Goal: Complete application form: Complete application form

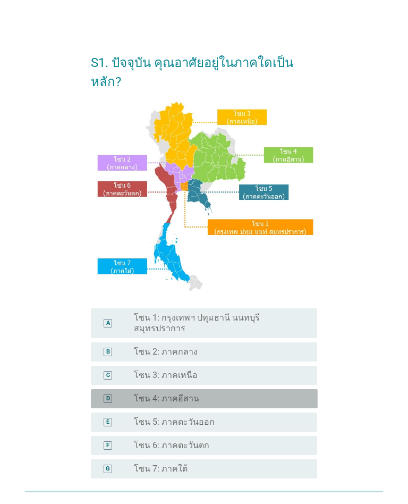
click at [104, 397] on div "D" at bounding box center [108, 399] width 9 height 9
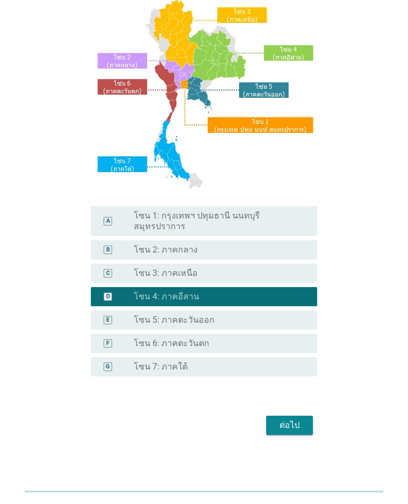
scroll to position [104, 0]
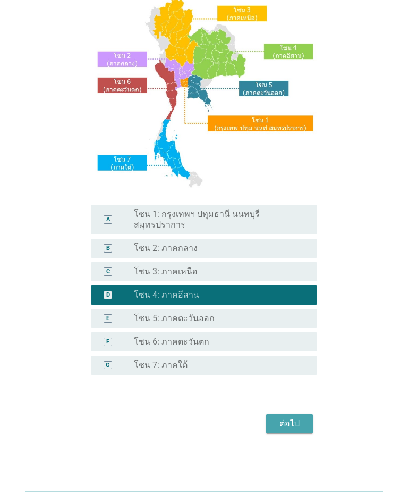
click at [284, 431] on button "ต่อไป" at bounding box center [289, 423] width 47 height 19
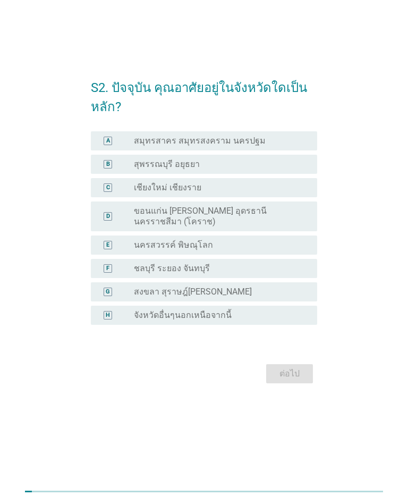
scroll to position [0, 0]
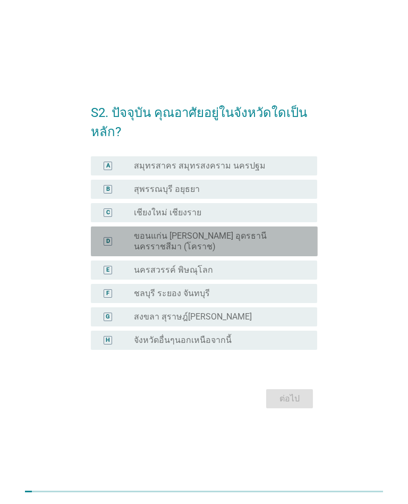
click at [138, 231] on label "ขอนแก่น [PERSON_NAME] อุดรธานี นครราชสีมา (โคราช)" at bounding box center [217, 241] width 166 height 21
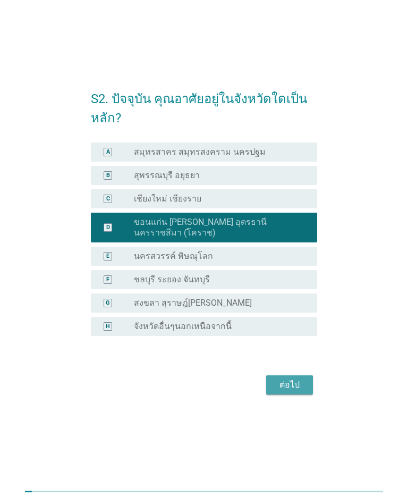
scroll to position [25, 0]
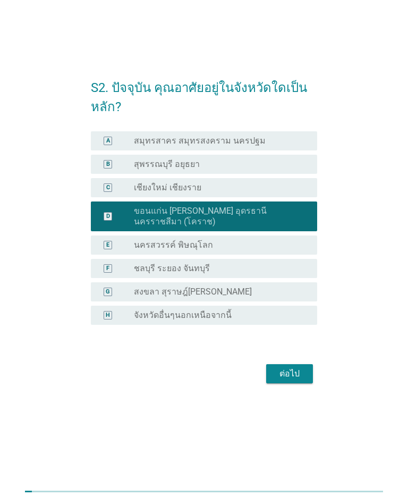
click at [297, 381] on button "ต่อไป" at bounding box center [289, 373] width 47 height 19
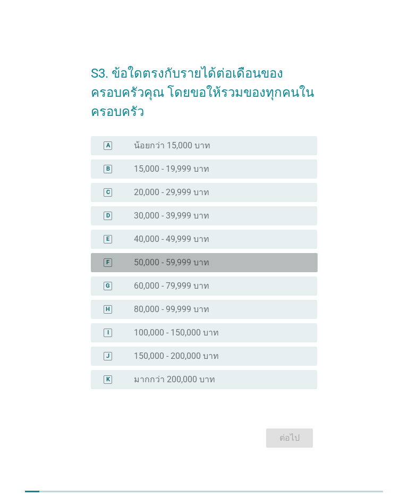
click at [130, 260] on div "F" at bounding box center [116, 262] width 35 height 11
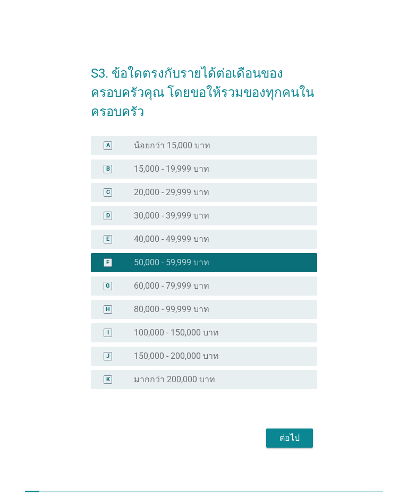
click at [289, 438] on div "ต่อไป" at bounding box center [290, 438] width 30 height 13
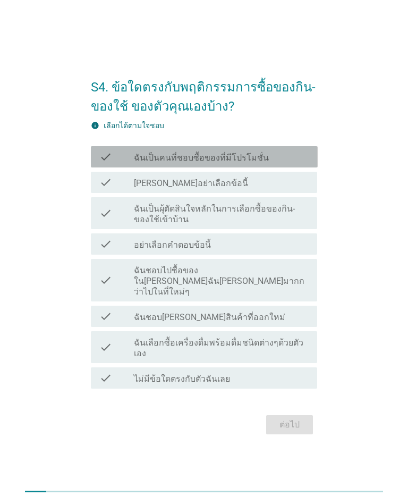
click at [256, 163] on label "ฉันเป็นคนที่ชอบซื้อของที่มีโปรโมชั่น" at bounding box center [201, 158] width 135 height 11
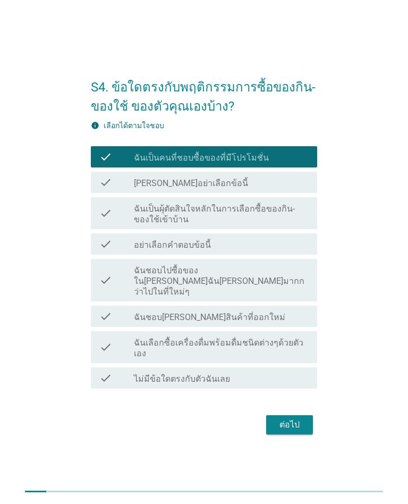
click at [285, 289] on label "ฉันชอบไปซื้อของใน[PERSON_NAME]ฉัน[PERSON_NAME]มากกว่าไปในที่ใหม่ๆ" at bounding box center [221, 281] width 175 height 32
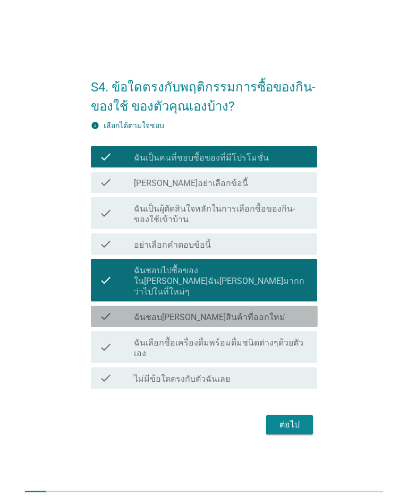
click at [281, 319] on div "check_box_outline_blank ฉันชอบ[PERSON_NAME]สินค้าที่ออกใหม่" at bounding box center [221, 316] width 175 height 13
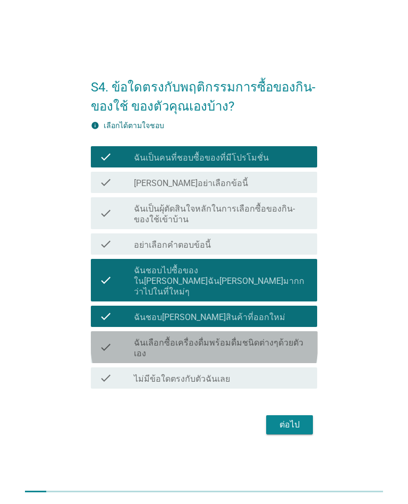
click at [289, 339] on label "ฉันเลือกซื้อเครื่องดื่มพร้อมดื่มชนิดต่างๆด้วยตัวเอง" at bounding box center [221, 348] width 175 height 21
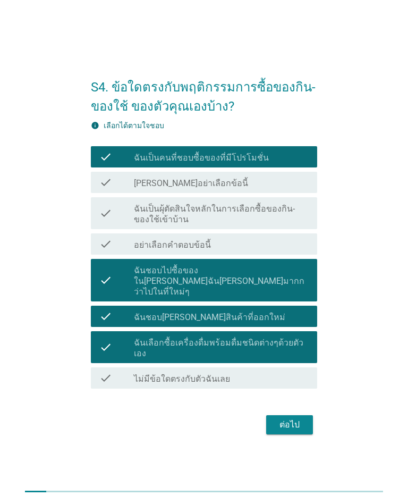
click at [290, 419] on div "ต่อไป" at bounding box center [290, 425] width 30 height 13
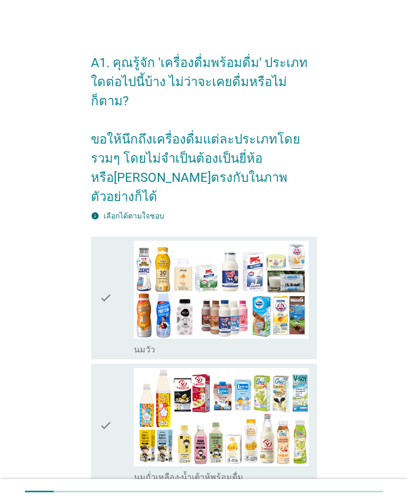
click at [312, 316] on div "check check_box_outline_blank [PERSON_NAME]" at bounding box center [204, 298] width 227 height 123
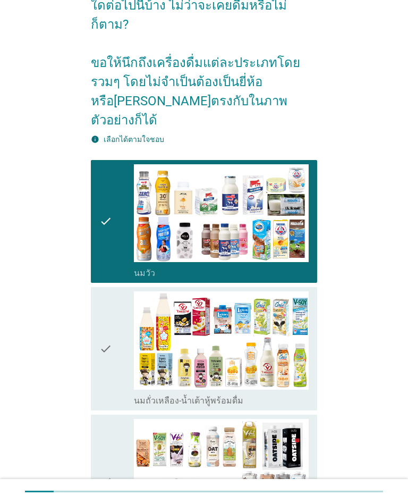
scroll to position [78, 0]
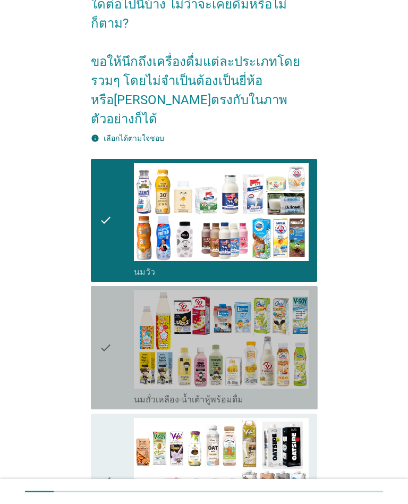
click at [301, 370] on div "check check_box_outline_blank นมถั่วเหลือง-น้ำเต้าหู้พร้อมดื่ม" at bounding box center [204, 347] width 227 height 123
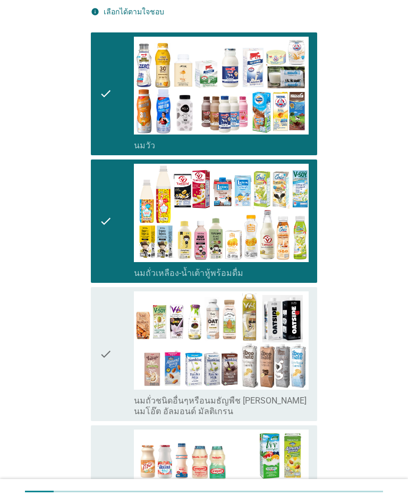
scroll to position [212, 0]
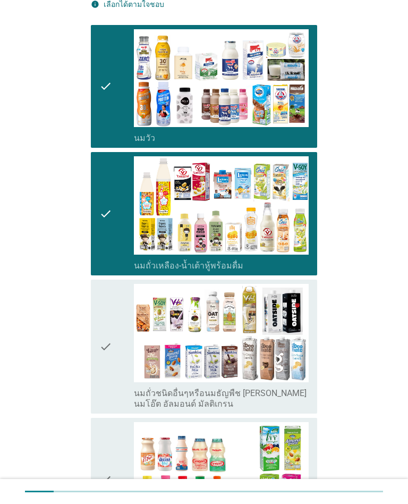
click at [298, 388] on label "นมถั่วชนิดอื่นๆหรือนมธัญพืช [PERSON_NAME] นมโอ๊ต อัลมอนด์ มัลติเกรน" at bounding box center [221, 398] width 175 height 21
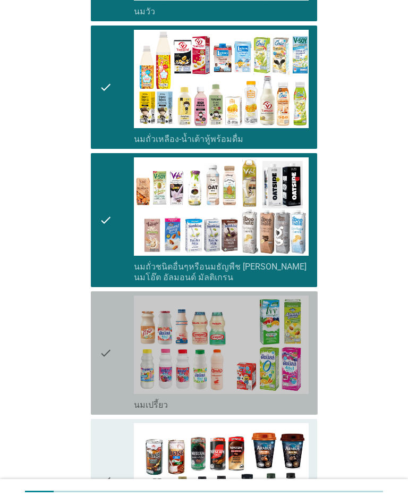
click at [310, 374] on div "check check_box_outline_blank นมเปรี้ยว" at bounding box center [204, 352] width 227 height 123
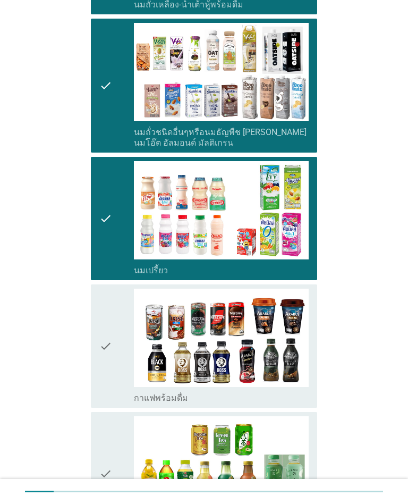
scroll to position [503, 0]
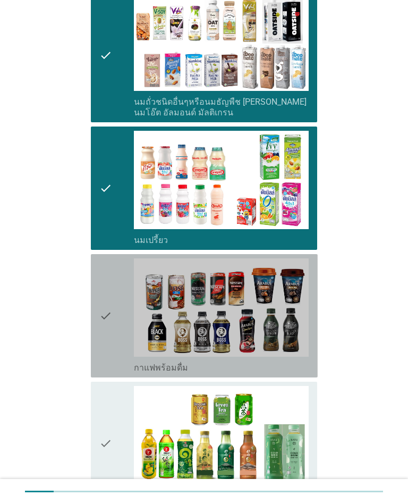
click at [296, 361] on div "check_box_outline_blank กาแฟพร้อมดื่ม" at bounding box center [221, 367] width 175 height 13
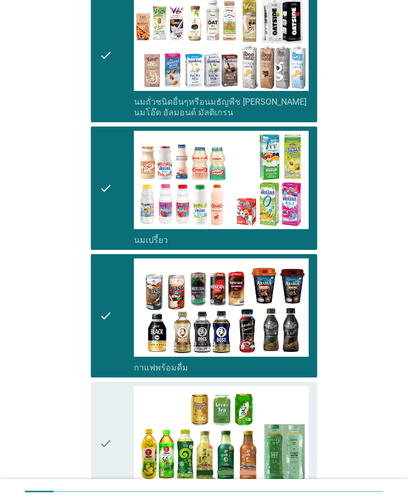
click at [312, 461] on div "check check_box_outline_blank ชาพร้อมดื่ม" at bounding box center [204, 443] width 227 height 123
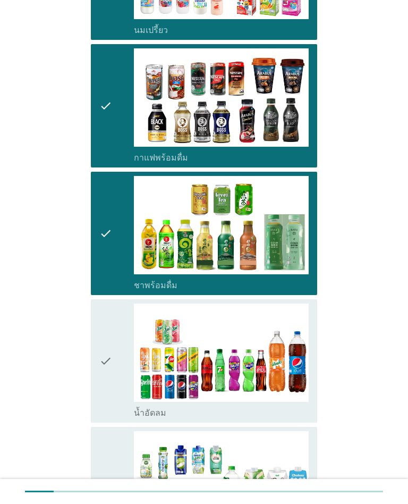
scroll to position [729, 0]
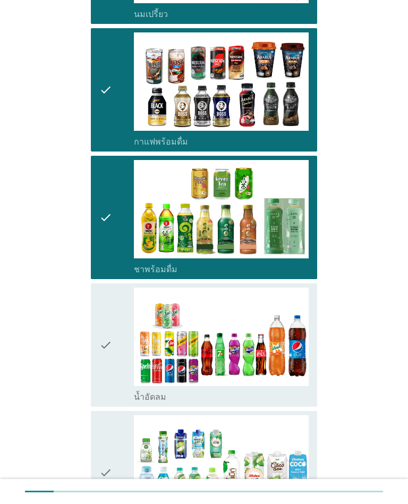
click at [304, 366] on div "check check_box_outline_blank น้ำอัดลม" at bounding box center [204, 344] width 227 height 123
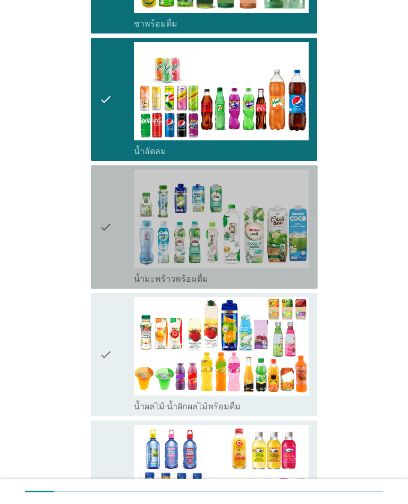
scroll to position [975, 0]
click at [300, 272] on div "check_box_outline_blank น้ำมะพร้าวพร้อมดื่ม" at bounding box center [221, 278] width 175 height 13
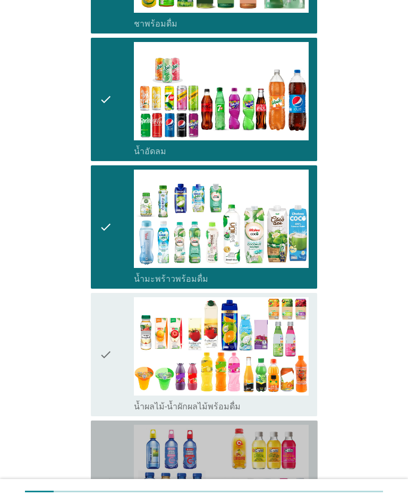
click at [306, 421] on div "check check_box_outline_blank น้ำวิตามิน-เครื่องดื่มวิตามิน" at bounding box center [204, 482] width 227 height 123
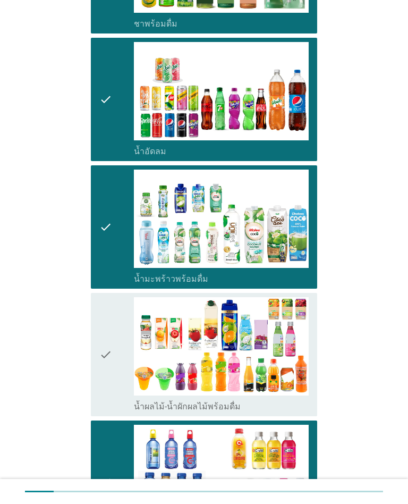
click at [311, 367] on div "check check_box_outline_blank น้ำผลไม้-น้ำผักผลไม้พร้อมดื่ม" at bounding box center [204, 354] width 227 height 123
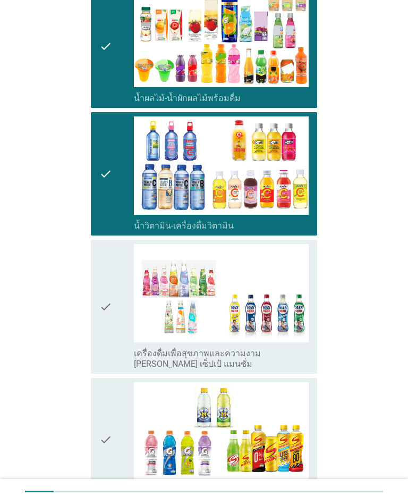
scroll to position [1293, 0]
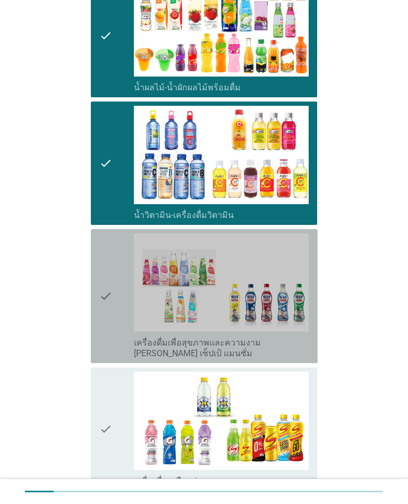
click at [299, 338] on label "เครื่องดื่มเพื่อสุขภาพและความงาม [PERSON_NAME] เซ็ปเป้ แมนซั่ม" at bounding box center [221, 348] width 175 height 21
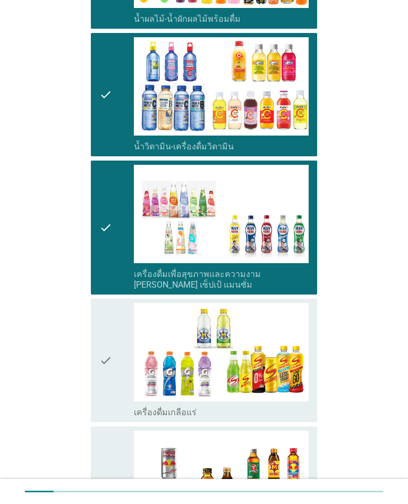
click at [306, 406] on div "check_box_outline_blank เครื่องดื่มเกลือแร่" at bounding box center [221, 412] width 175 height 13
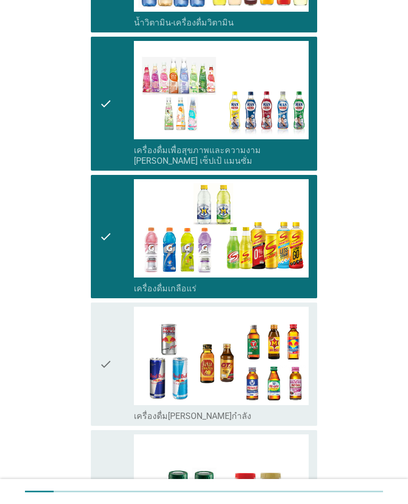
click at [302, 409] on div "check_box_outline_blank เครื่องดื่ม[PERSON_NAME]กำลัง" at bounding box center [221, 415] width 175 height 13
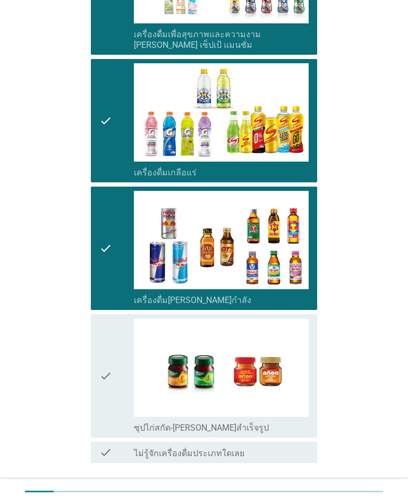
scroll to position [1604, 0]
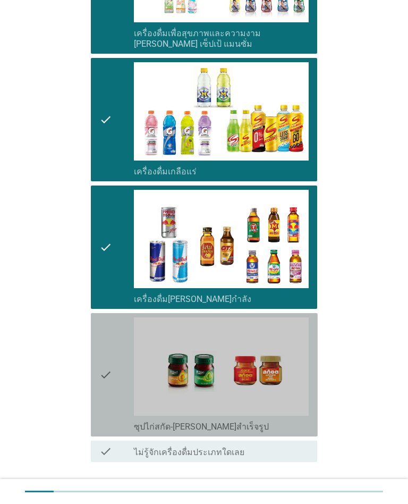
click at [310, 390] on div "check check_box_outline_blank ซุปไก่สกัด-[PERSON_NAME]สำเร็จรูป" at bounding box center [204, 374] width 227 height 123
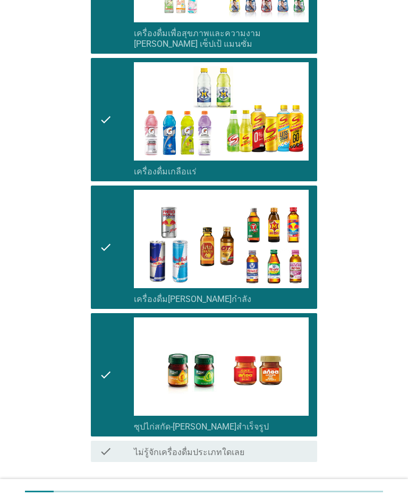
click at [297, 492] on div "ต่อไป" at bounding box center [290, 498] width 30 height 13
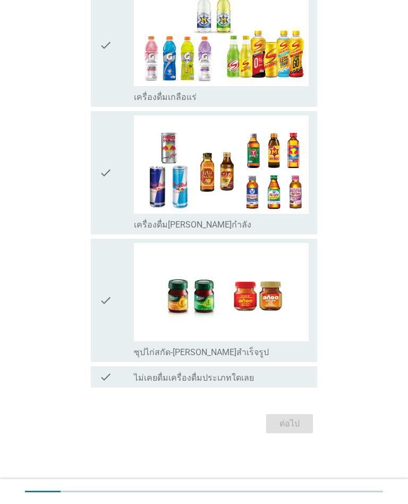
scroll to position [0, 0]
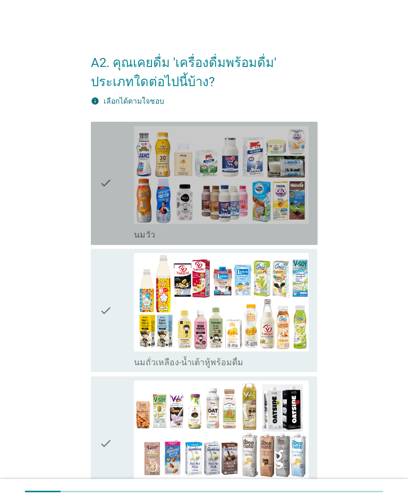
click at [309, 245] on div "check check_box_outline_blank [PERSON_NAME]" at bounding box center [204, 183] width 227 height 123
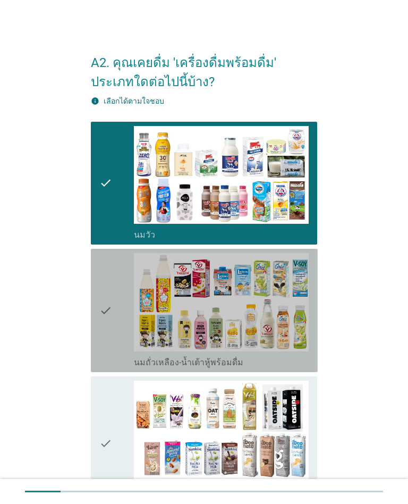
click at [308, 368] on div "check_box_outline_blank นมถั่วเหลือง-น้ำเต้าหู้พร้อมดื่ม" at bounding box center [221, 361] width 175 height 13
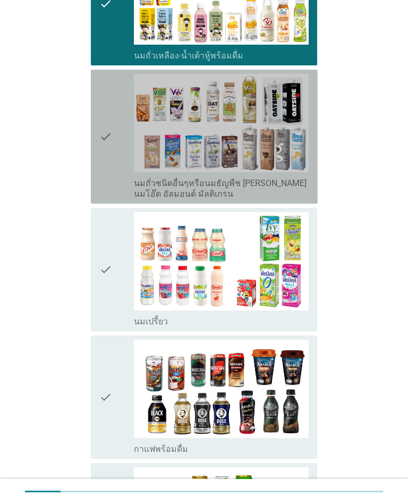
scroll to position [307, 0]
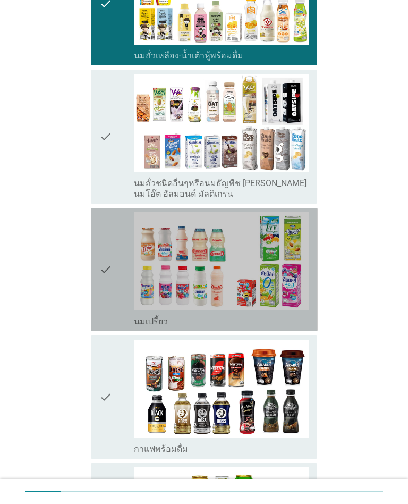
click at [311, 325] on div "check check_box_outline_blank นมเปรี้ยว" at bounding box center [204, 269] width 227 height 123
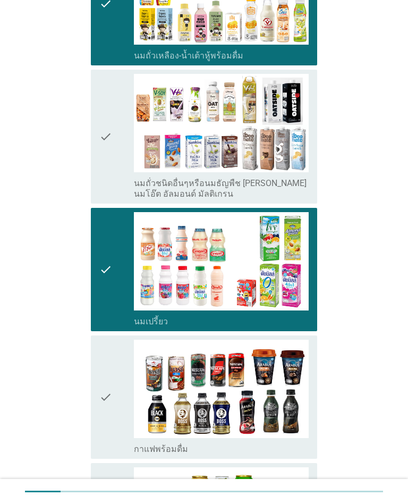
click at [302, 195] on label "นมถั่วชนิดอื่นๆหรือนมธัญพืช [PERSON_NAME] นมโอ๊ต อัลมอนด์ มัลติเกรน" at bounding box center [221, 188] width 175 height 21
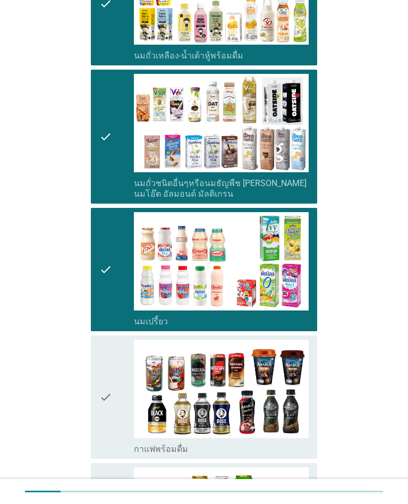
click at [308, 449] on div "check_box_outline_blank กาแฟพร้อมดื่ม" at bounding box center [221, 448] width 175 height 13
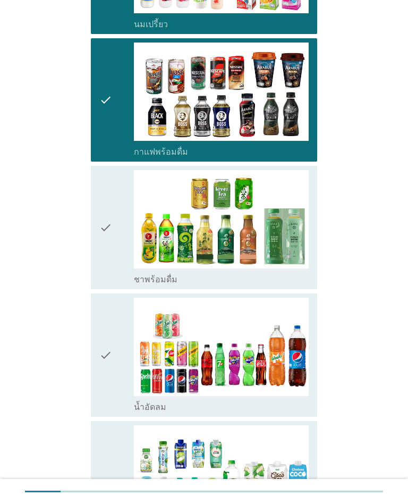
scroll to position [610, 0]
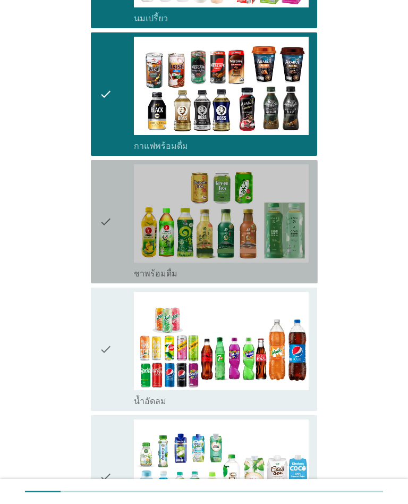
click at [311, 270] on div "check check_box_outline_blank ชาพร้อมดื่ม" at bounding box center [204, 221] width 227 height 123
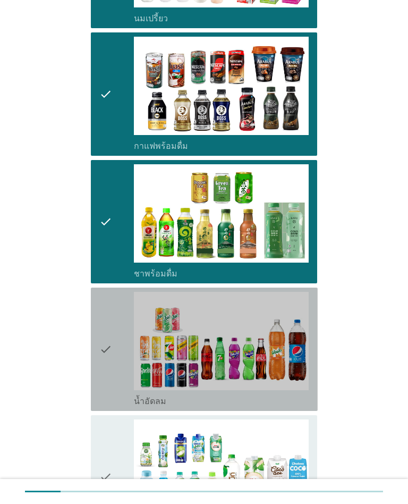
click at [311, 403] on div "check check_box_outline_blank น้ำอัดลม" at bounding box center [204, 349] width 227 height 123
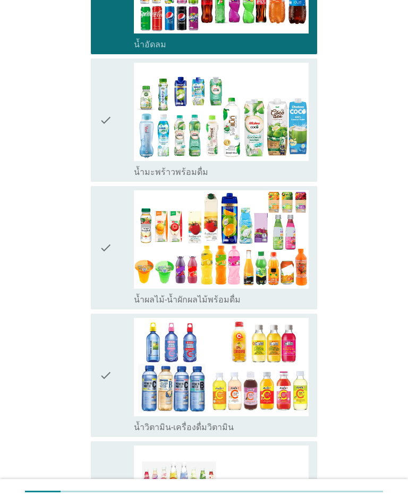
scroll to position [981, 0]
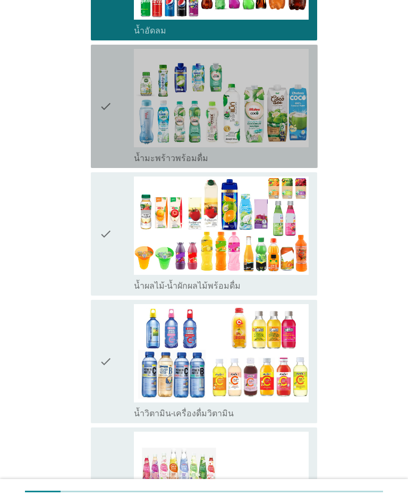
click at [312, 165] on div "check check_box_outline_blank น้ำมะพร้าวพร้อมดื่ม" at bounding box center [204, 106] width 227 height 123
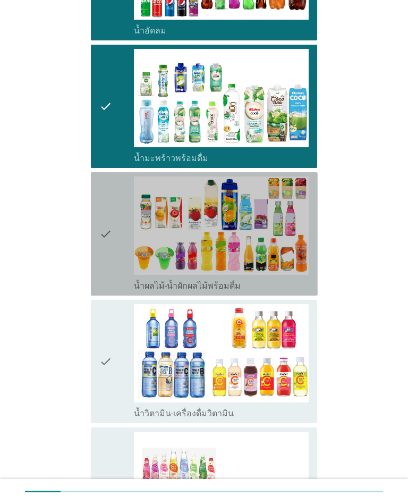
click at [315, 290] on div "check check_box_outline_blank น้ำผลไม้-น้ำผักผลไม้พร้อมดื่ม" at bounding box center [204, 233] width 227 height 123
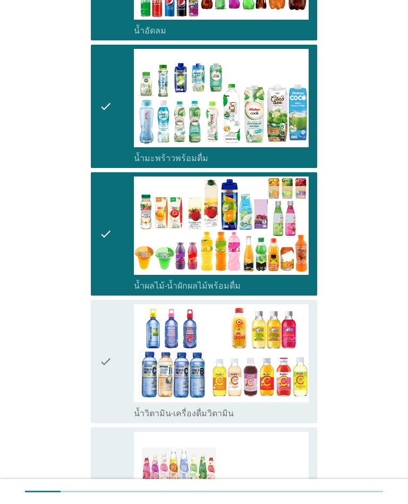
click at [316, 418] on div "check check_box_outline_blank น้ำวิตามิน-เครื่องดื่มวิตามิน" at bounding box center [204, 361] width 227 height 123
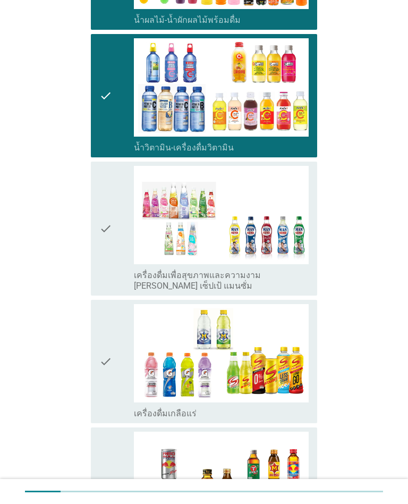
scroll to position [1264, 0]
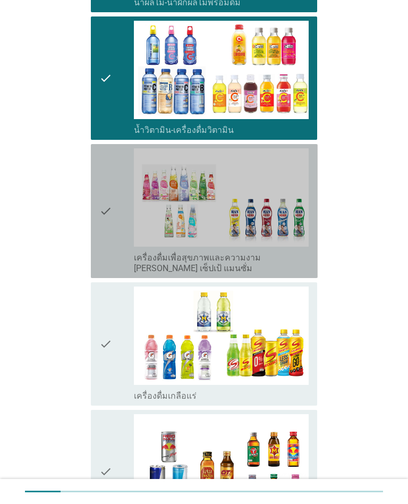
click at [308, 270] on label "เครื่องดื่มเพื่อสุขภาพและความงาม [PERSON_NAME] เซ็ปเป้ แมนซั่ม" at bounding box center [221, 263] width 175 height 21
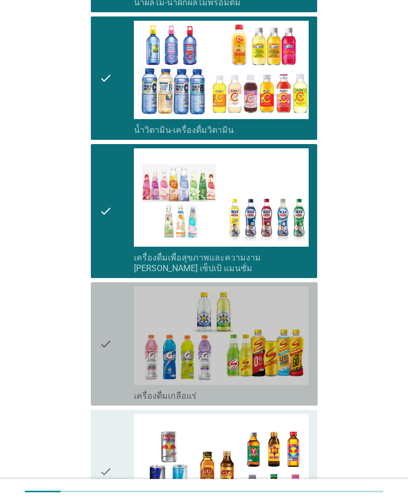
click at [311, 402] on div "check check_box_outline_blank เครื่องดื่มเกลือแร่" at bounding box center [204, 343] width 227 height 123
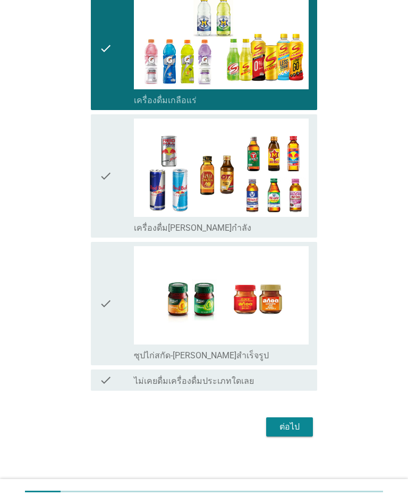
scroll to position [1563, 0]
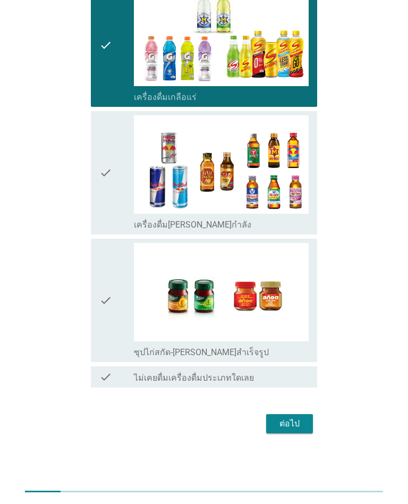
click at [314, 230] on div "check check_box_outline_blank เครื่องดื่ม[PERSON_NAME]กำลัง" at bounding box center [204, 172] width 227 height 123
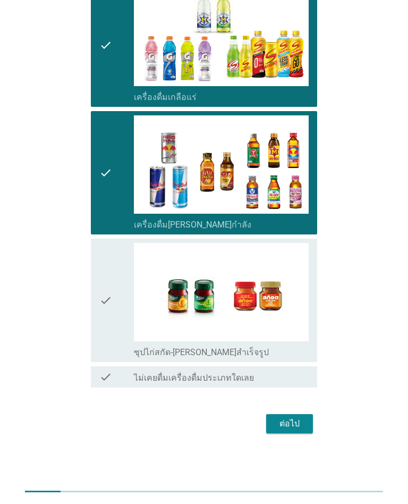
click at [311, 360] on div "check check_box_outline_blank ซุปไก่สกัด-[PERSON_NAME]สำเร็จรูป" at bounding box center [204, 300] width 227 height 123
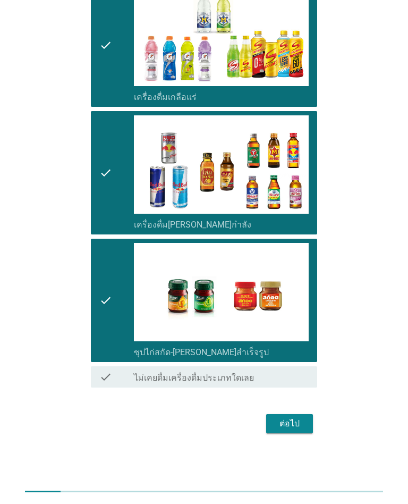
click at [307, 427] on button "ต่อไป" at bounding box center [289, 423] width 47 height 19
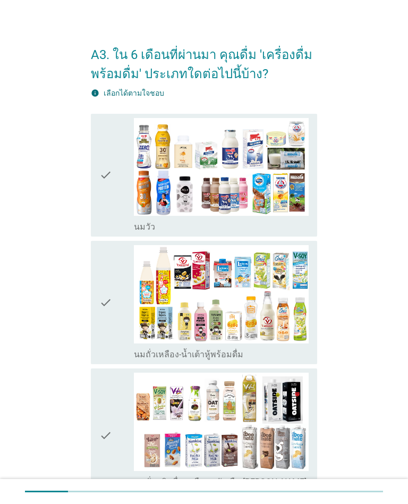
scroll to position [26, 0]
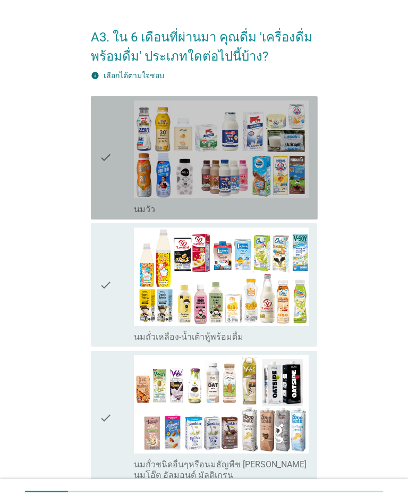
click at [307, 214] on div "check_box_outline_blank [PERSON_NAME]" at bounding box center [221, 208] width 175 height 13
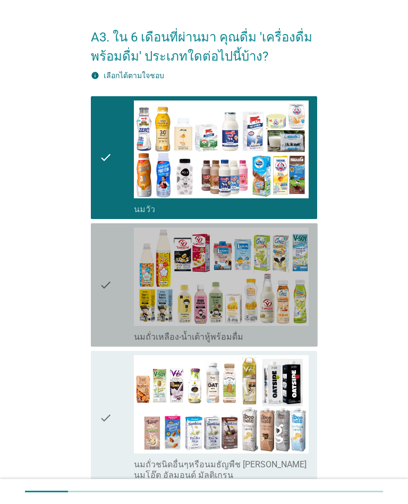
click at [314, 346] on div "check check_box_outline_blank นมถั่วเหลือง-น้ำเต้าหู้พร้อมดื่ม" at bounding box center [204, 284] width 227 height 123
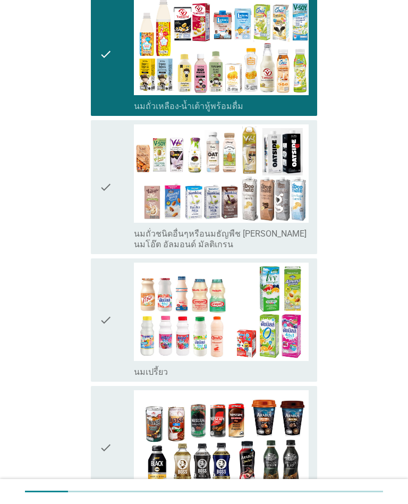
scroll to position [258, 0]
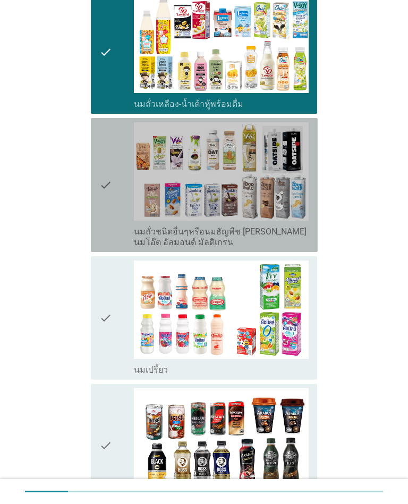
click at [308, 248] on label "นมถั่วชนิดอื่นๆหรือนมธัญพืช [PERSON_NAME] นมโอ๊ต อัลมอนด์ มัลติเกรน" at bounding box center [221, 237] width 175 height 21
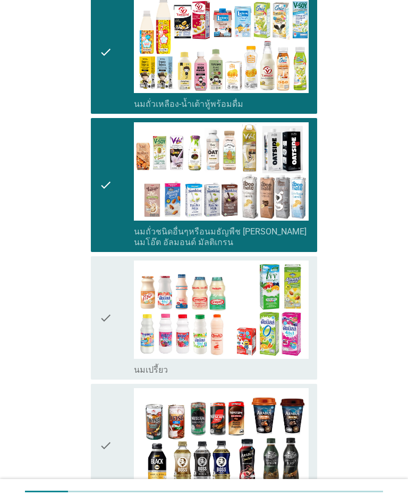
click at [308, 371] on div "check_box_outline_blank นมเปรี้ยว" at bounding box center [221, 369] width 175 height 13
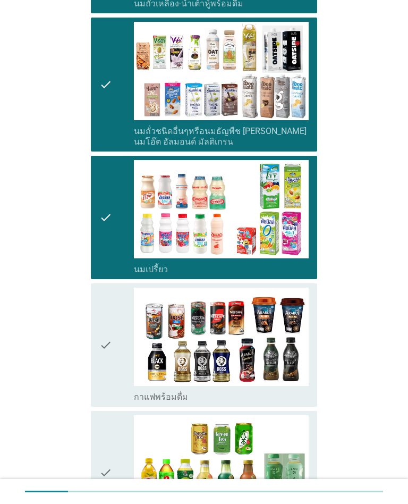
scroll to position [378, 0]
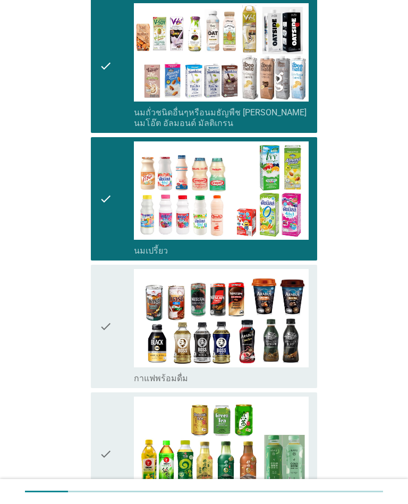
click at [304, 375] on div "check_box_outline_blank กาแฟพร้อมดื่ม" at bounding box center [221, 377] width 175 height 13
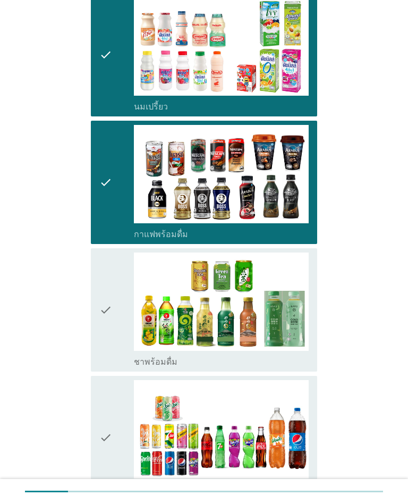
scroll to position [525, 0]
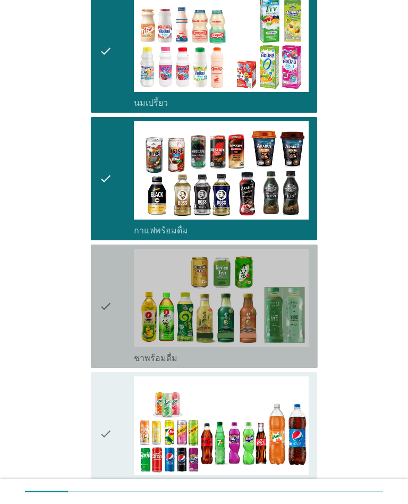
click at [304, 346] on img at bounding box center [221, 298] width 175 height 98
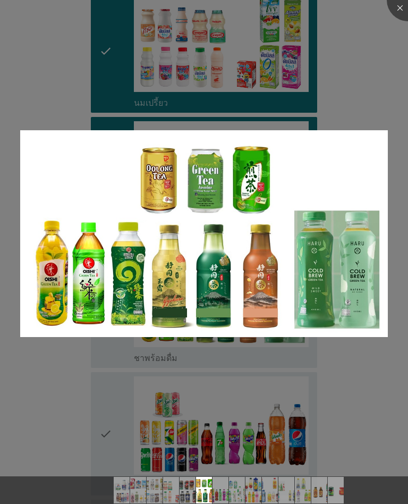
click at [349, 362] on div at bounding box center [204, 252] width 408 height 504
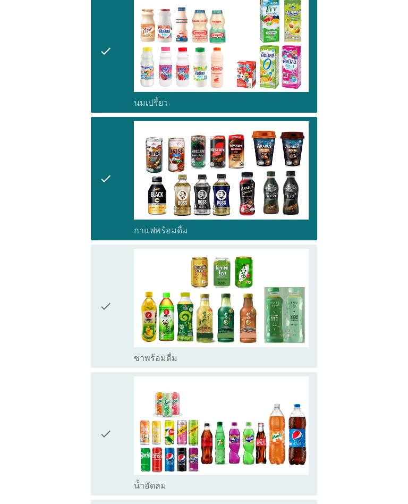
click at [307, 360] on div at bounding box center [204, 252] width 408 height 504
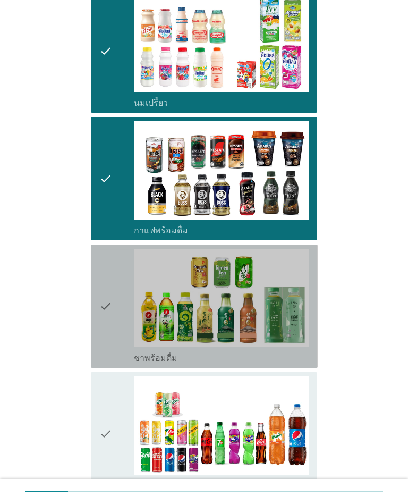
click at [312, 362] on div "check check_box_outline_blank ชาพร้อมดื่ม" at bounding box center [204, 306] width 227 height 123
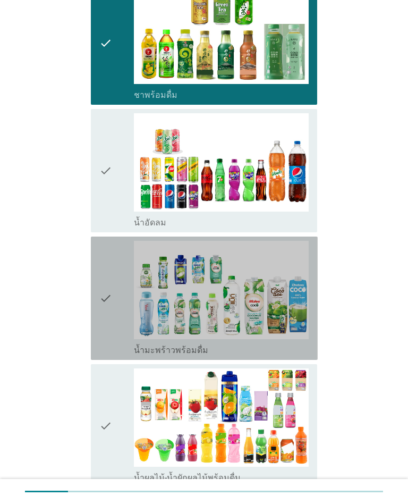
scroll to position [789, 0]
click at [311, 352] on div "check check_box_outline_blank น้ำมะพร้าวพร้อมดื่ม" at bounding box center [204, 298] width 227 height 123
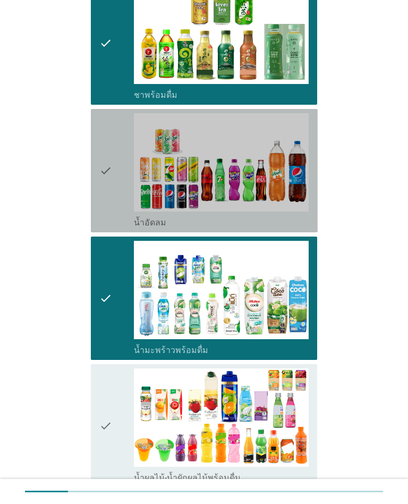
click at [313, 224] on div "check check_box_outline_blank น้ำอัดลม" at bounding box center [204, 170] width 227 height 123
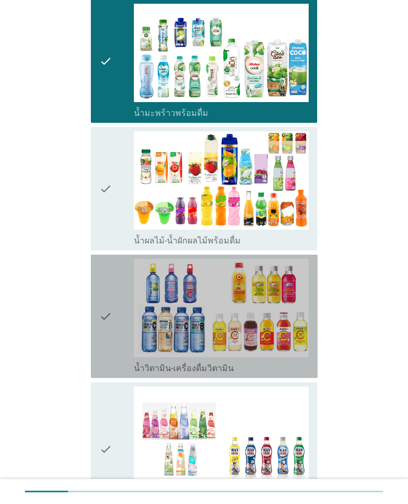
scroll to position [1026, 0]
click at [318, 371] on div "check check_box_outline_blank น้ำวิตามิน-เครื่องดื่มวิตามิน" at bounding box center [204, 316] width 227 height 123
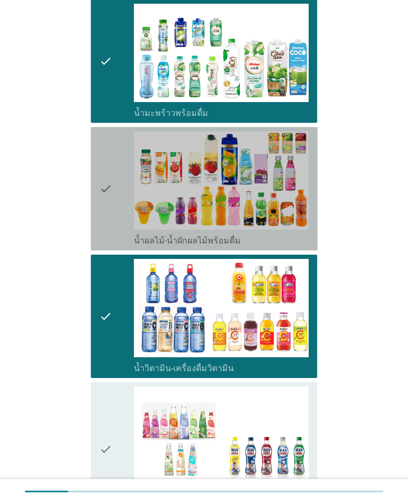
click at [312, 243] on div "check check_box_outline_blank น้ำผลไม้-น้ำผักผลไม้พร้อมดื่ม" at bounding box center [204, 188] width 227 height 123
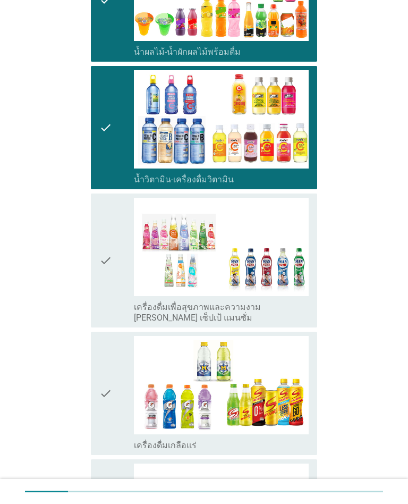
scroll to position [1228, 0]
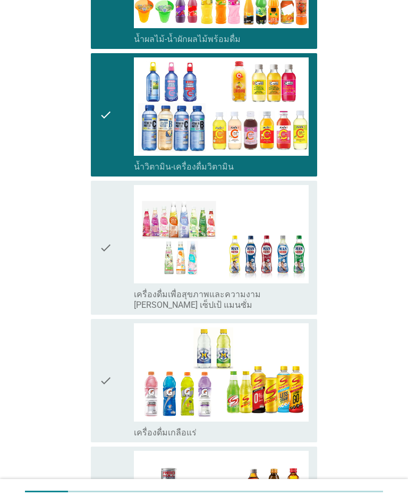
click at [316, 308] on div "check check_box เครื่องดื่มเพื่อสุขภาพและความงาม [PERSON_NAME] เซ็ปเป้ แมนซั่ม" at bounding box center [204, 248] width 227 height 134
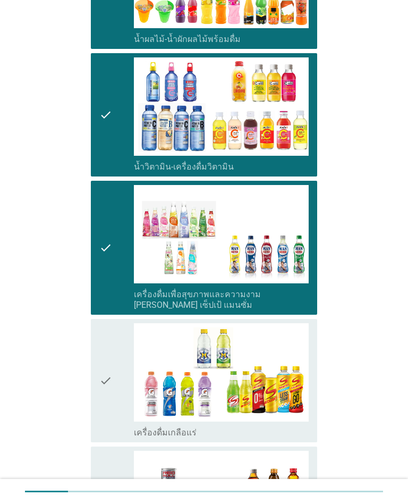
click at [314, 433] on div "check check_box_outline_blank เครื่องดื่มเกลือแร่" at bounding box center [204, 380] width 227 height 123
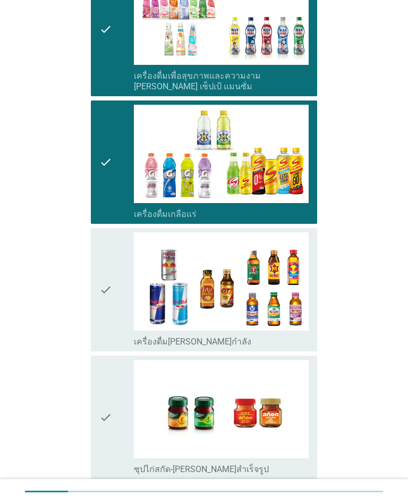
scroll to position [1447, 0]
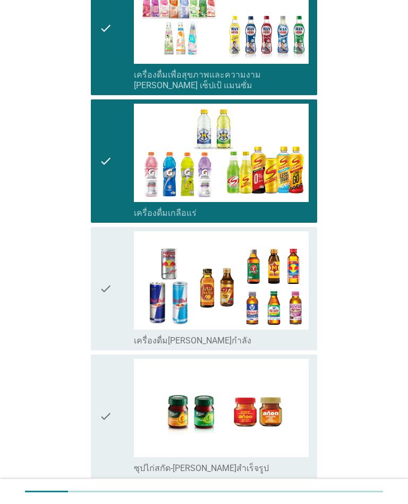
click at [316, 469] on div "check check_box_outline_blank ซุปไก่สกัด-[PERSON_NAME]สำเร็จรูป" at bounding box center [204, 416] width 227 height 123
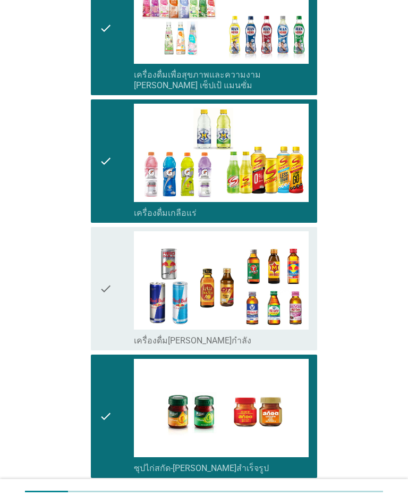
click at [317, 332] on div "check check_box_outline_blank เครื่องดื่ม[PERSON_NAME]กำลัง" at bounding box center [204, 288] width 227 height 123
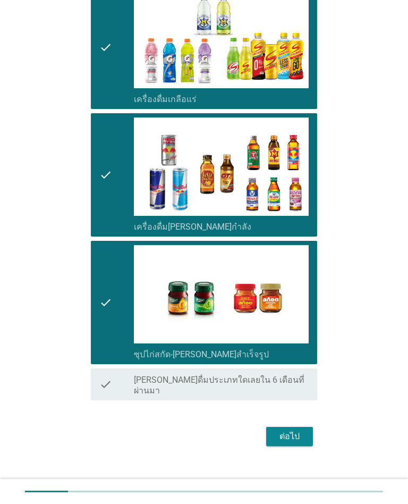
scroll to position [1563, 0]
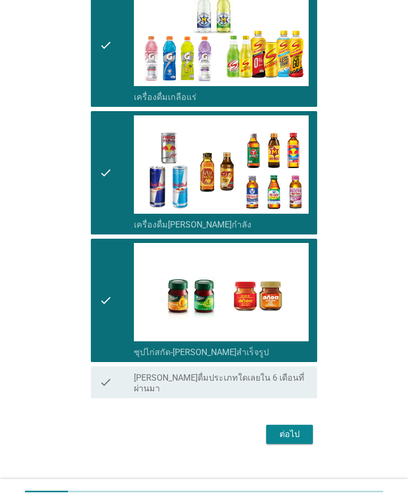
click at [294, 428] on div "ต่อไป" at bounding box center [290, 434] width 30 height 13
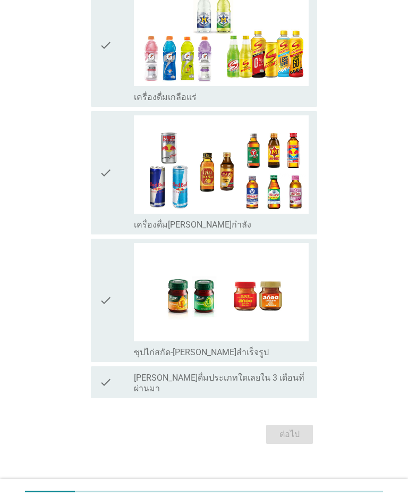
scroll to position [0, 0]
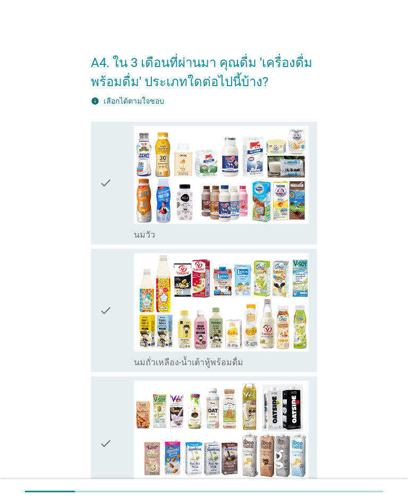
click at [314, 240] on div "check check_box_outline_blank [PERSON_NAME]" at bounding box center [204, 183] width 227 height 123
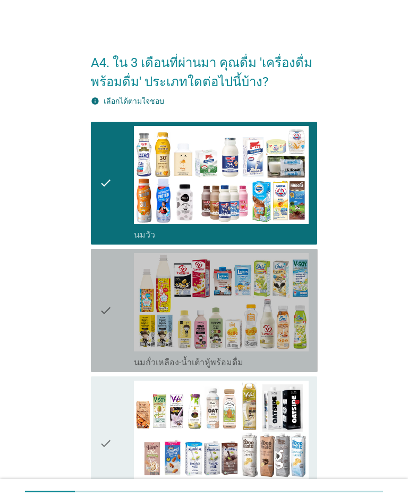
click at [314, 365] on div "check check_box_outline_blank นมถั่วเหลือง-น้ำเต้าหู้พร้อมดื่ม" at bounding box center [204, 310] width 227 height 123
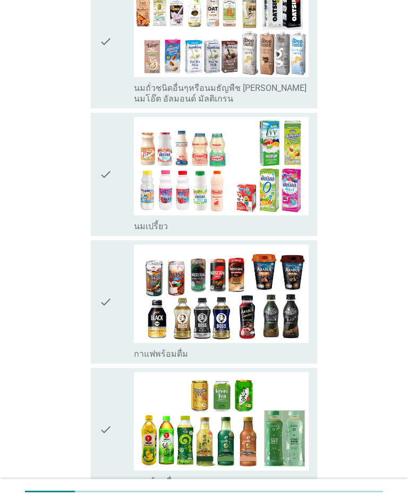
scroll to position [402, 0]
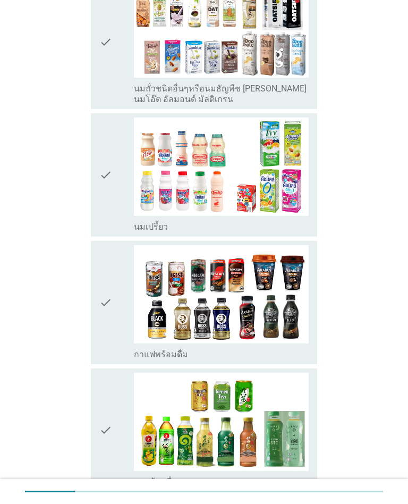
click at [311, 235] on div "check check_box_outline_blank นมเปรี้ยว" at bounding box center [204, 174] width 227 height 123
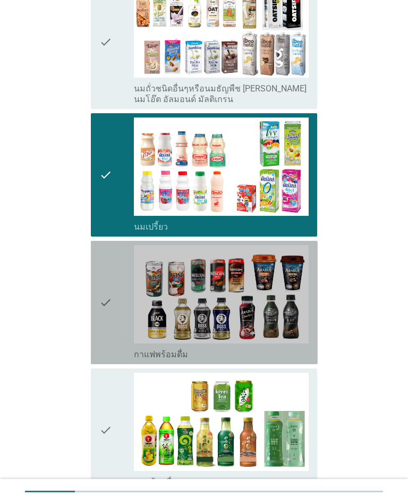
click at [314, 361] on div "check check_box_outline_blank กาแฟพร้อมดื่ม" at bounding box center [204, 302] width 227 height 123
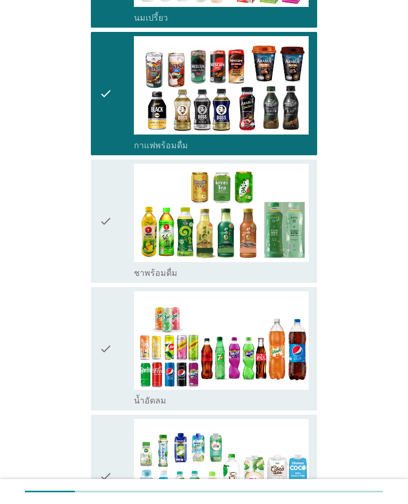
scroll to position [611, 0]
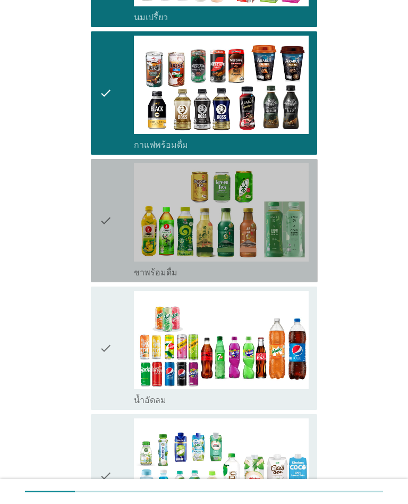
click at [316, 272] on div "check check_box_outline_blank ชาพร้อมดื่ม" at bounding box center [204, 220] width 227 height 123
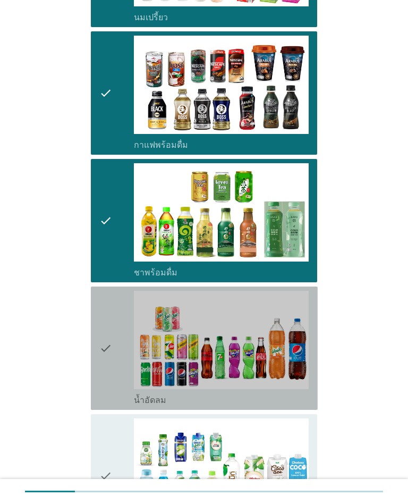
click at [311, 401] on div "check check_box_outline_blank น้ำอัดลม" at bounding box center [204, 348] width 227 height 123
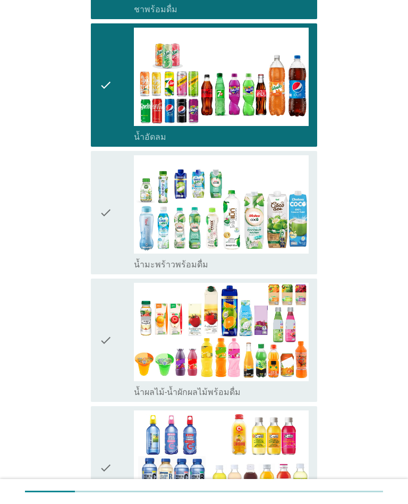
scroll to position [877, 0]
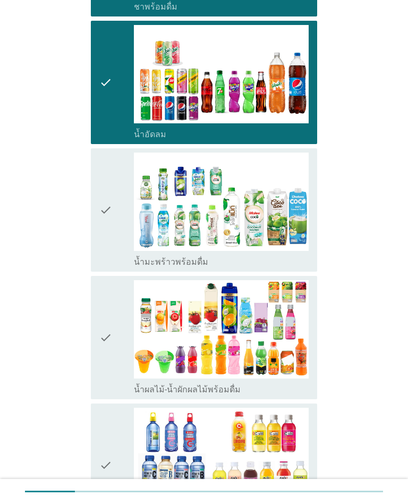
click at [311, 272] on div "check check_box_outline_blank น้ำมะพร้าวพร้อมดื่ม" at bounding box center [204, 209] width 227 height 123
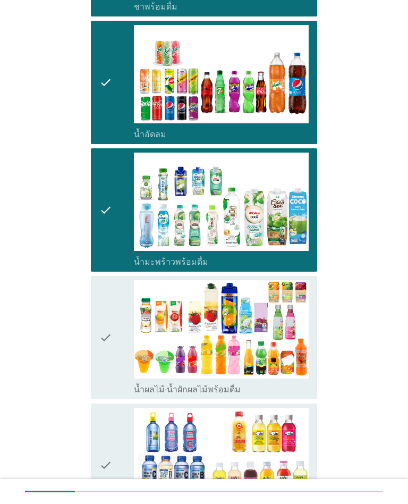
click at [312, 385] on div "check check_box_outline_blank น้ำผลไม้-น้ำผักผลไม้พร้อมดื่ม" at bounding box center [204, 337] width 227 height 123
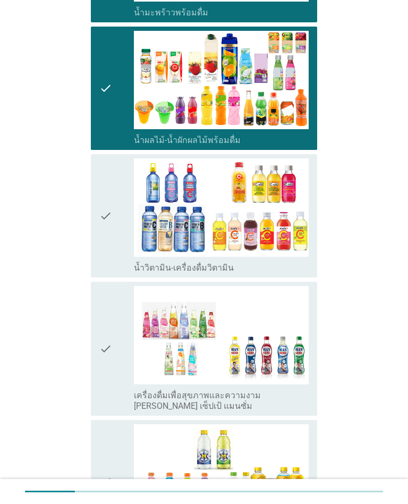
scroll to position [1126, 0]
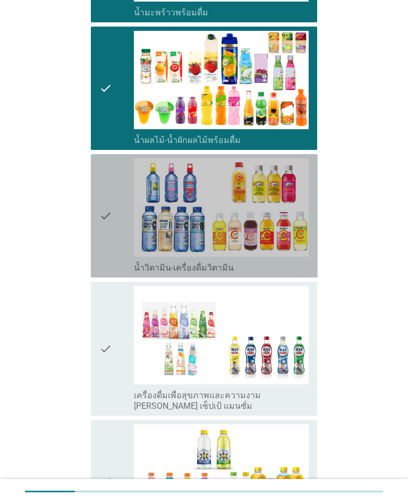
click at [305, 276] on div "check check_box_outline_blank น้ำวิตามิน-เครื่องดื่มวิตามิน" at bounding box center [204, 215] width 227 height 123
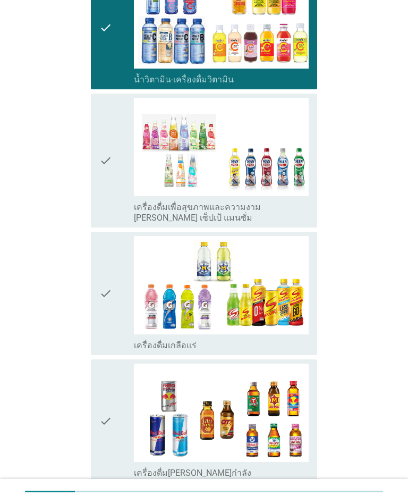
scroll to position [1317, 0]
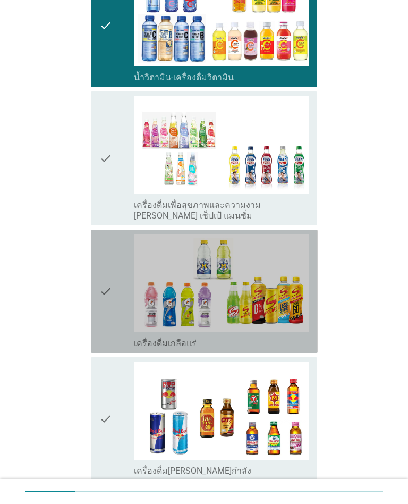
click at [311, 344] on div "check check_box_outline_blank เครื่องดื่มเกลือแร่" at bounding box center [204, 291] width 227 height 123
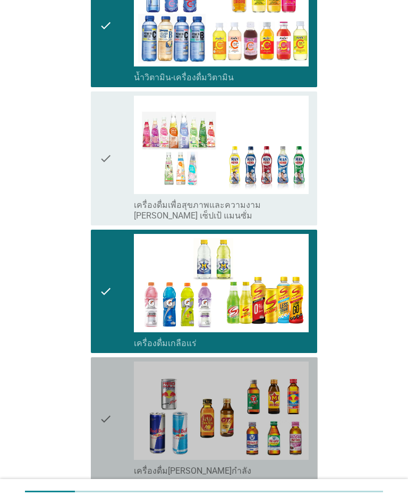
click at [312, 467] on div "check check_box_outline_blank เครื่องดื่ม[PERSON_NAME]กำลัง" at bounding box center [204, 418] width 227 height 123
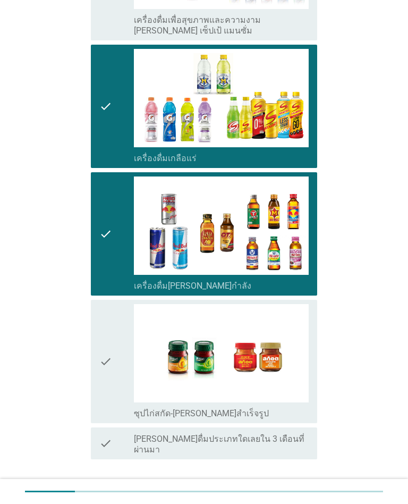
scroll to position [1508, 0]
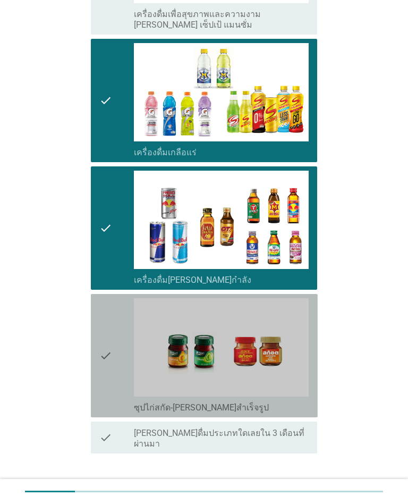
click at [312, 403] on div "check check_box_outline_blank ซุปไก่สกัด-[PERSON_NAME]สำเร็จรูป" at bounding box center [204, 355] width 227 height 123
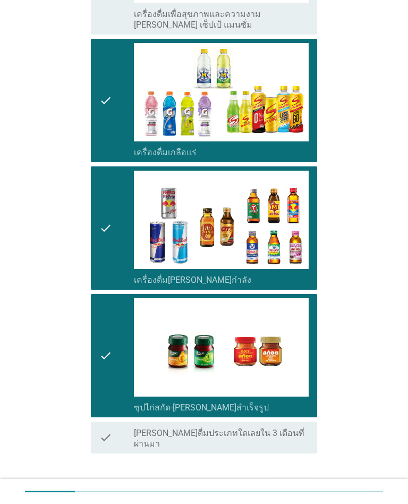
click at [305, 480] on button "ต่อไป" at bounding box center [289, 489] width 47 height 19
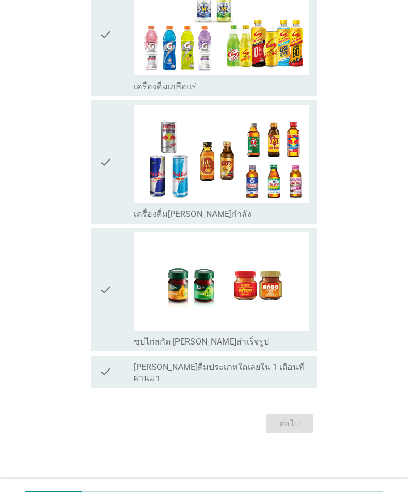
scroll to position [0, 0]
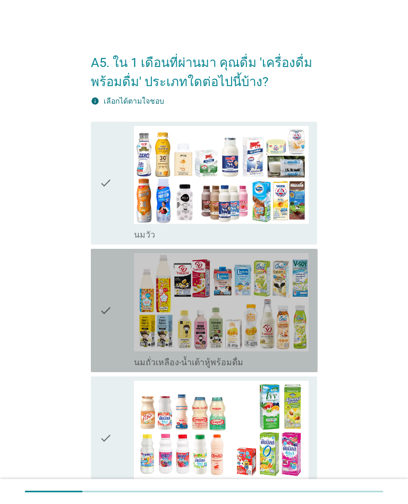
click at [318, 363] on div "check check_box_outline_blank นมถั่วเหลือง-น้ำเต้าหู้พร้อมดื่ม" at bounding box center [204, 310] width 227 height 123
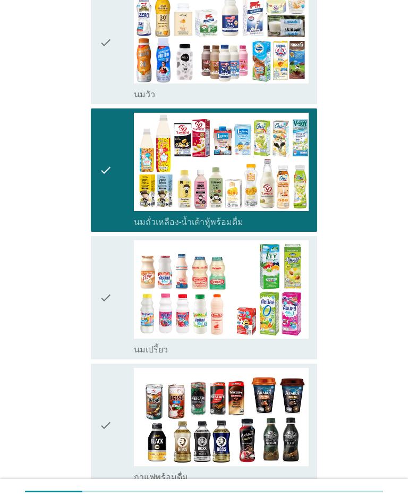
scroll to position [141, 0]
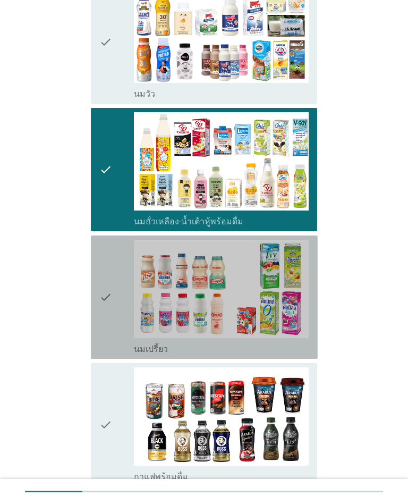
click at [314, 353] on div "check check_box นมเปรี้ยว" at bounding box center [204, 297] width 227 height 123
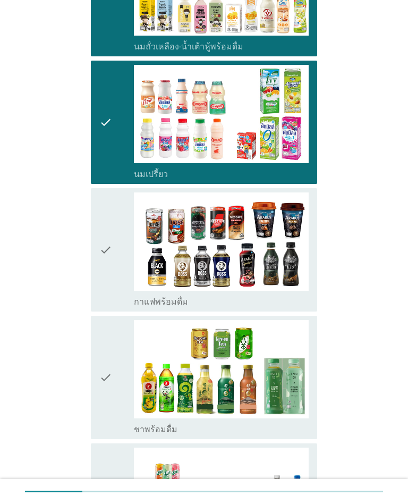
scroll to position [320, 0]
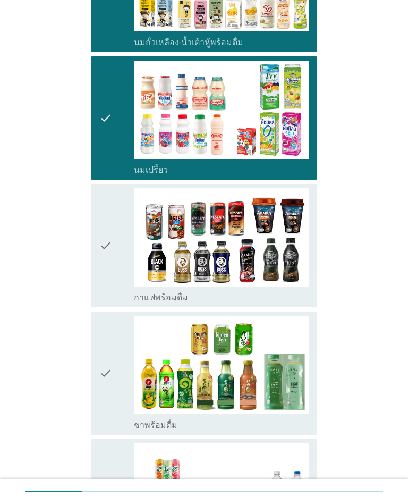
click at [310, 296] on div "check check_box กาแฟพร้อมดื่ม" at bounding box center [204, 245] width 227 height 123
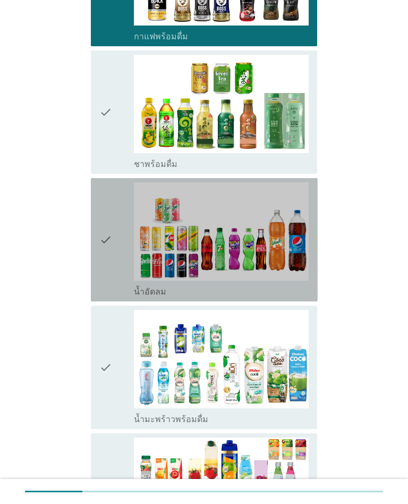
scroll to position [581, 0]
click at [315, 288] on div "check check_box น้ำอัดลม" at bounding box center [204, 239] width 227 height 123
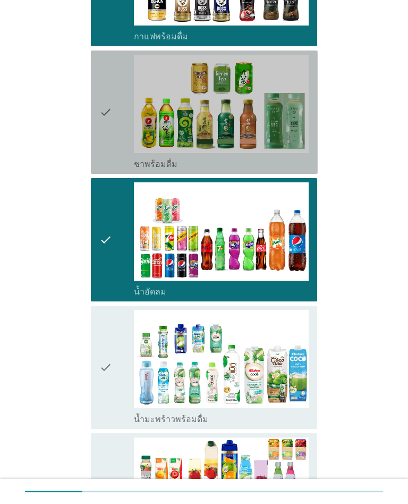
click at [309, 163] on div "check_box ชาพร้อมดื่ม" at bounding box center [221, 163] width 175 height 13
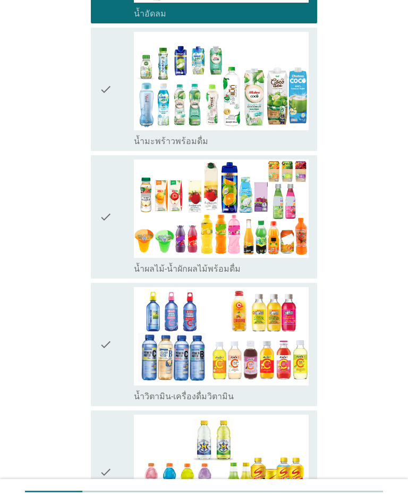
scroll to position [881, 0]
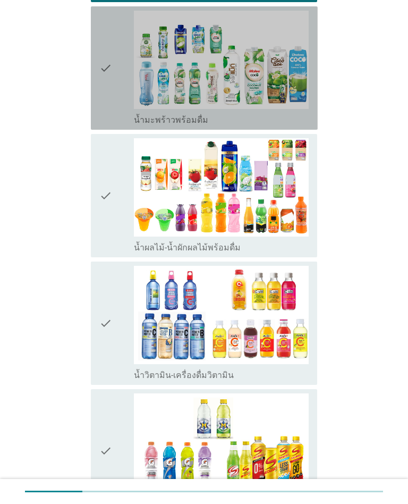
click at [303, 124] on div "check_box น้ำมะพร้าวพร้อมดื่ม" at bounding box center [221, 119] width 175 height 13
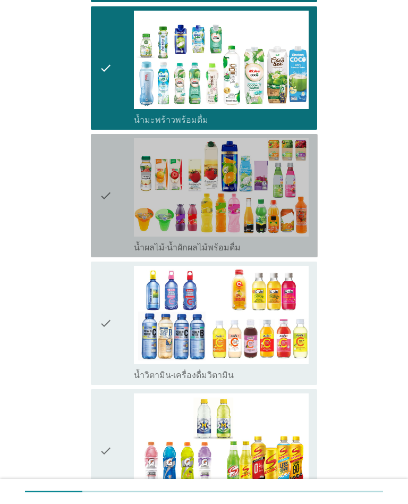
click at [306, 252] on div "check_box น้ำผลไม้-น้ำผักผลไม้พร้อมดื่ม" at bounding box center [221, 246] width 175 height 13
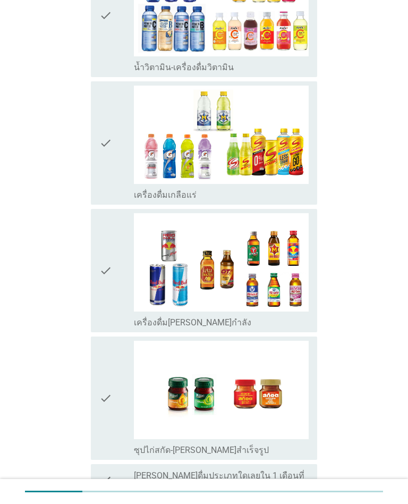
scroll to position [1189, 0]
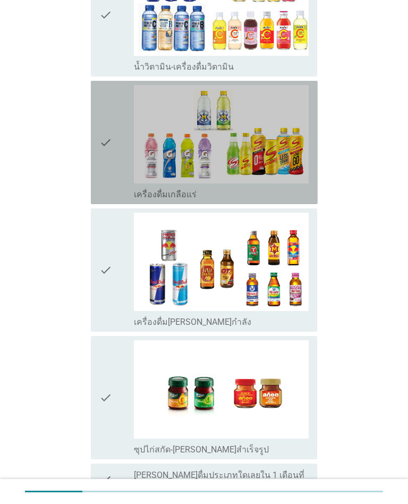
click at [314, 201] on div "check check_box เครื่องดื่มเกลือแร่" at bounding box center [204, 142] width 227 height 123
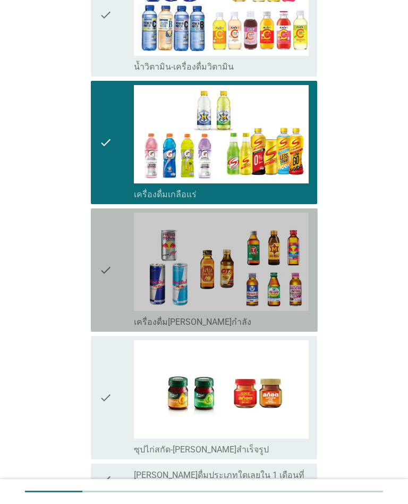
click at [308, 320] on div "check_box เครื่องดื่ม[PERSON_NAME]กำลัง" at bounding box center [221, 321] width 175 height 13
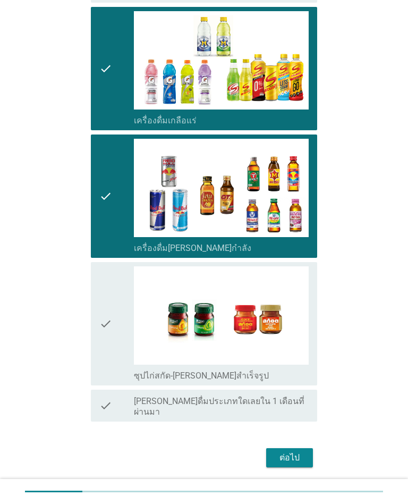
scroll to position [1287, 0]
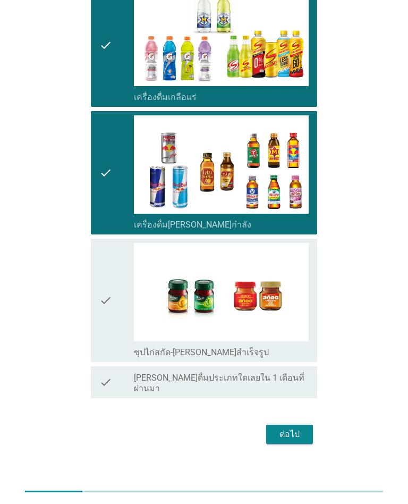
click at [296, 428] on div "ต่อไป" at bounding box center [290, 434] width 30 height 13
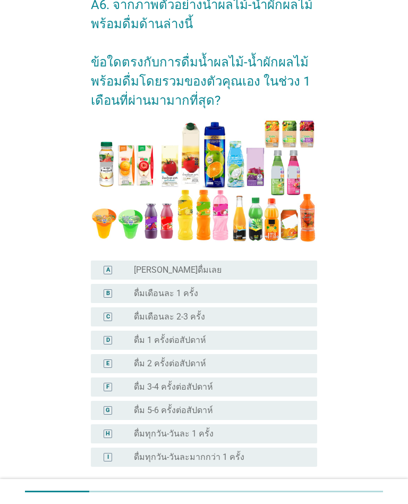
scroll to position [58, 0]
click at [297, 338] on div "radio_button_unchecked ดื่ม 1 ครั้งต่อสัปดาห์" at bounding box center [217, 340] width 166 height 11
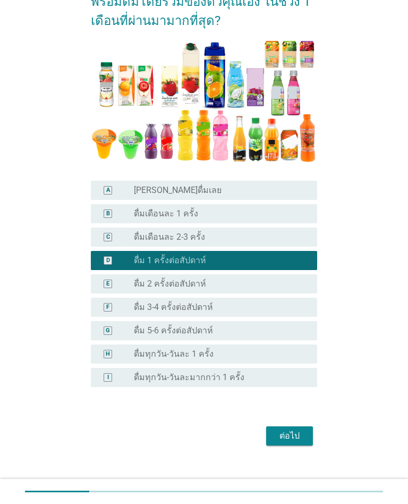
scroll to position [150, 0]
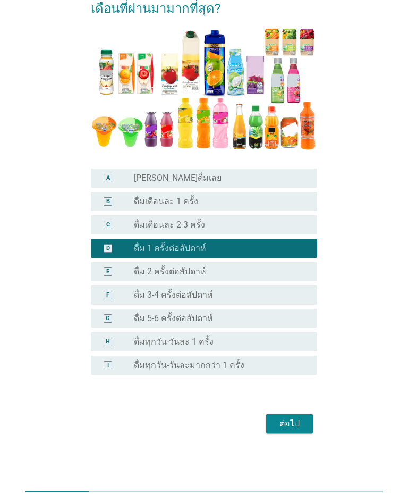
click at [299, 419] on div "ต่อไป" at bounding box center [290, 423] width 30 height 13
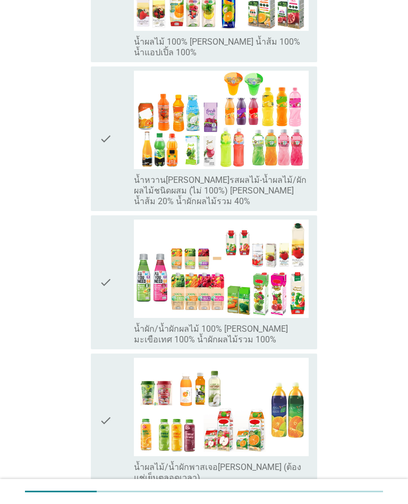
scroll to position [250, 0]
click at [304, 189] on label "น้ำหวาน[PERSON_NAME]รสผลไม้-น้ำผลไม้/ผักผลไม้ชนิดผสม (ไม่ 100%) [PERSON_NAME] น…" at bounding box center [221, 191] width 175 height 32
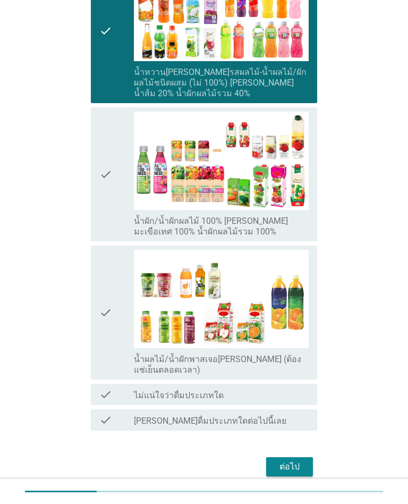
scroll to position [380, 0]
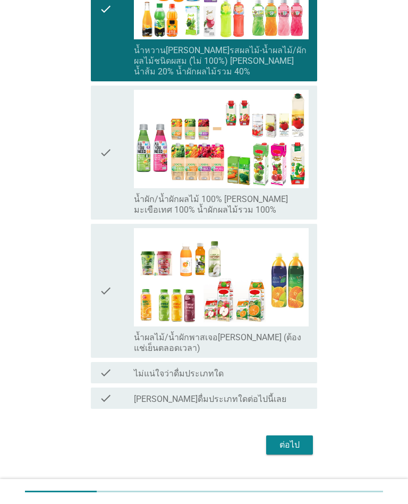
click at [302, 439] on div "ต่อไป" at bounding box center [290, 445] width 30 height 13
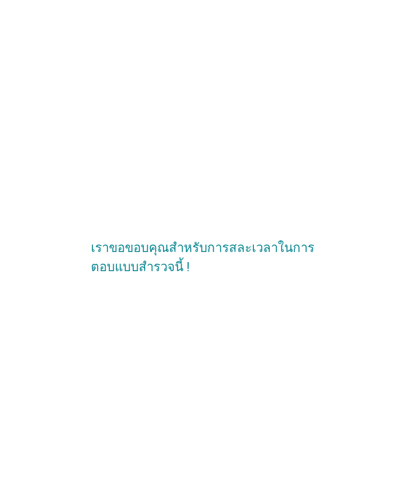
scroll to position [0, 0]
